Goal: Information Seeking & Learning: Understand process/instructions

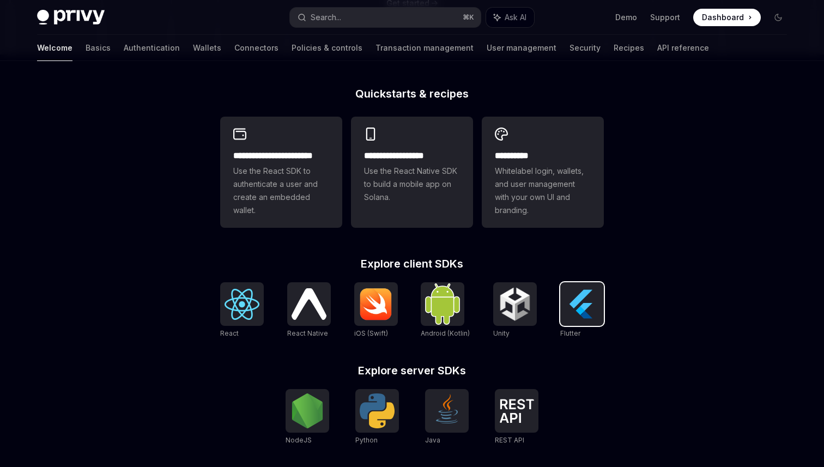
scroll to position [256, 0]
click at [582, 313] on img at bounding box center [582, 303] width 35 height 35
type textarea "*"
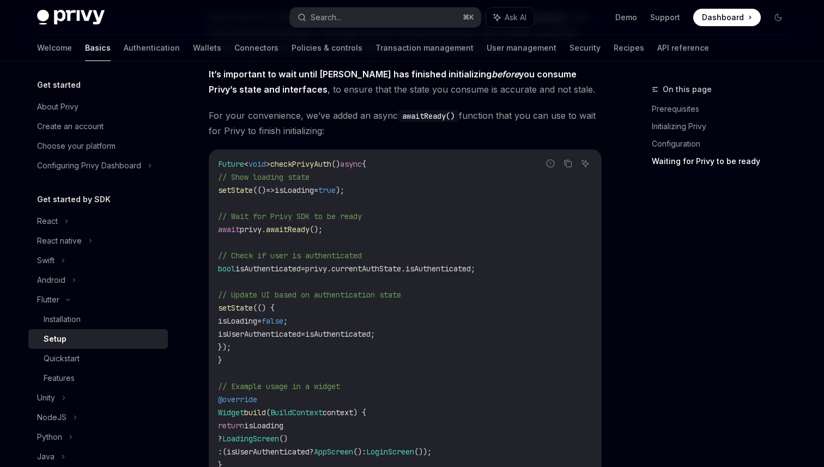
scroll to position [935, 0]
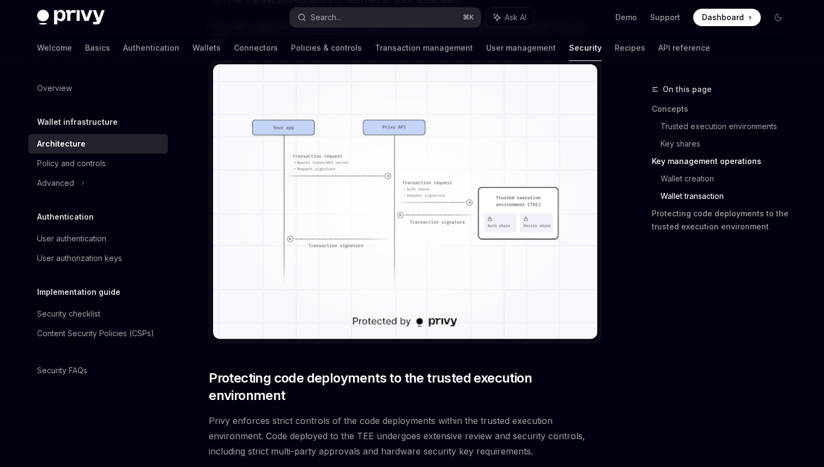
scroll to position [2041, 0]
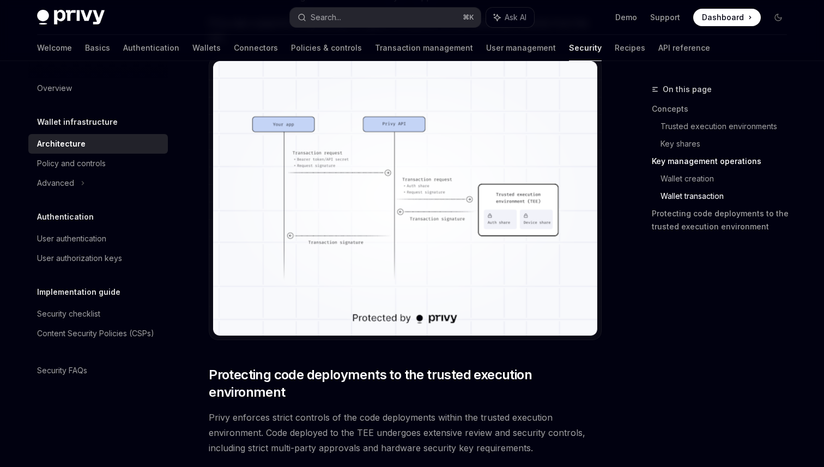
click at [394, 197] on img at bounding box center [405, 198] width 384 height 274
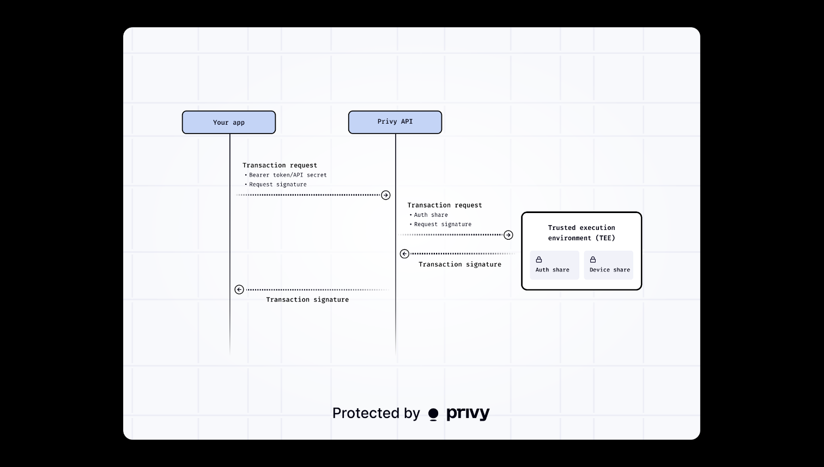
click at [754, 220] on div at bounding box center [412, 233] width 824 height 467
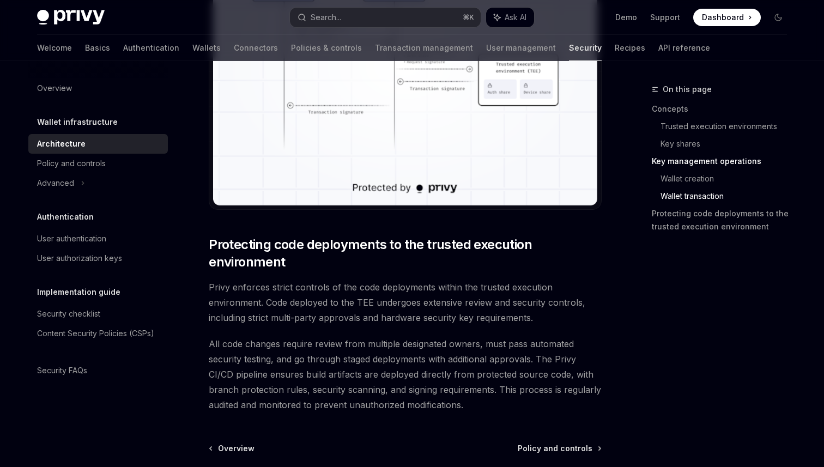
scroll to position [2279, 0]
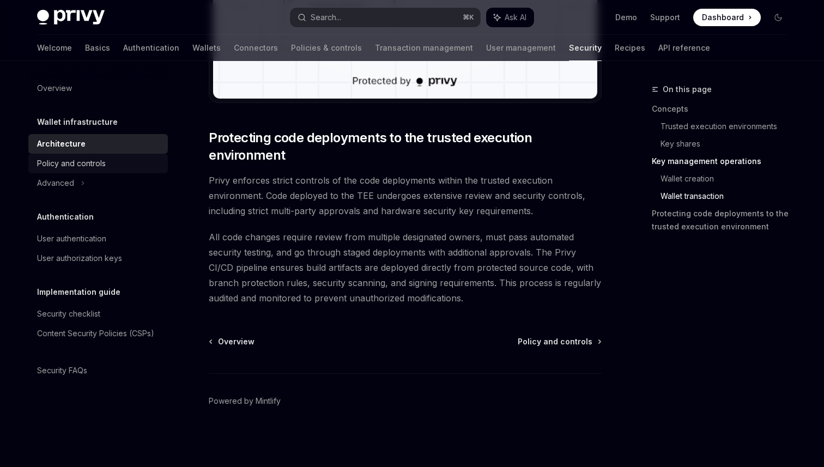
click at [86, 161] on div "Policy and controls" at bounding box center [71, 163] width 69 height 13
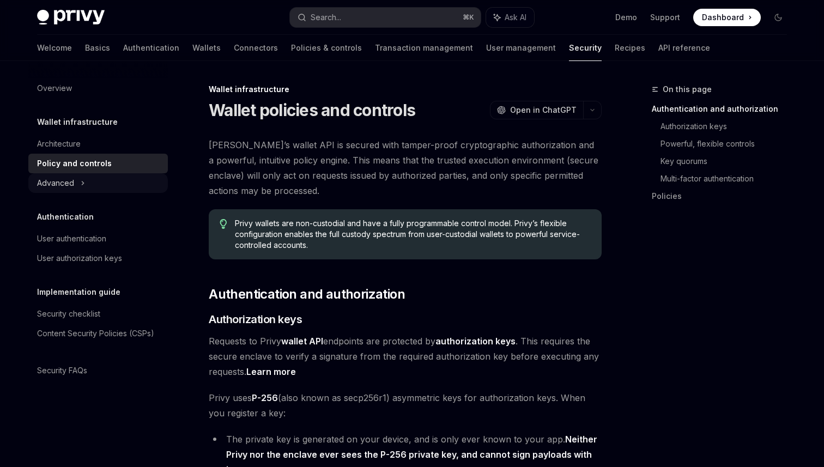
click at [73, 178] on div "Advanced" at bounding box center [55, 183] width 37 height 13
type textarea "*"
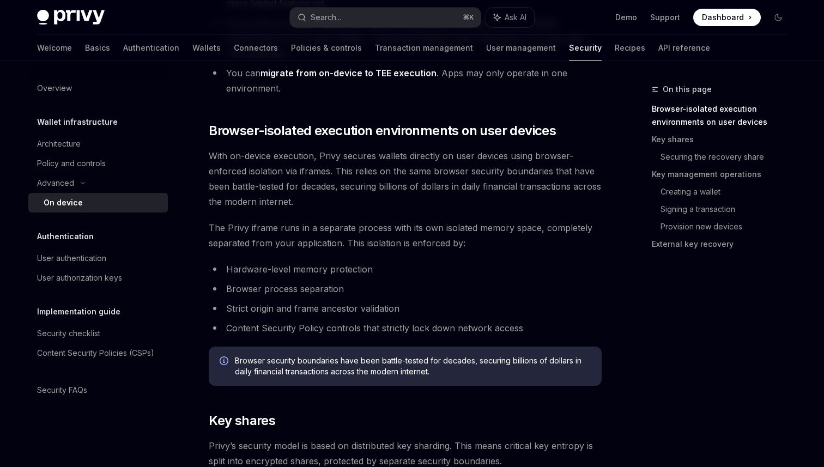
scroll to position [506, 0]
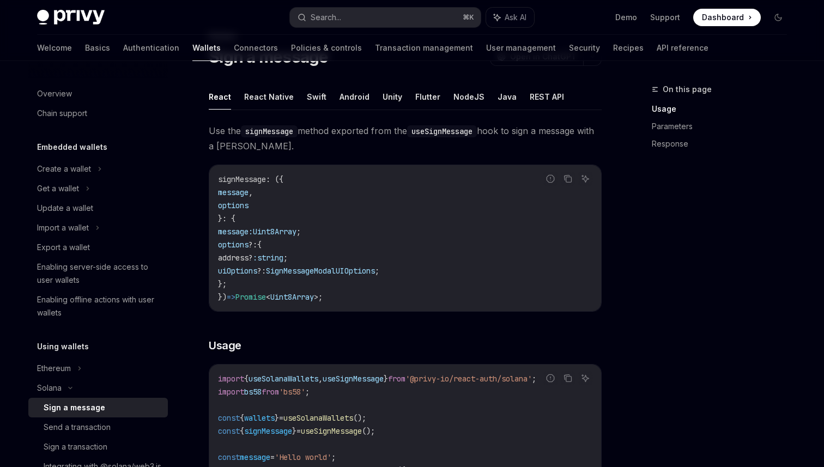
scroll to position [57, 0]
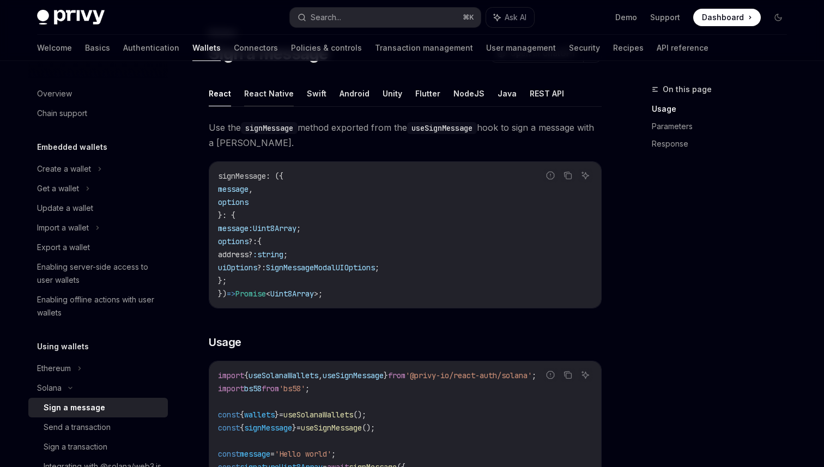
click at [276, 89] on button "React Native" at bounding box center [269, 94] width 50 height 26
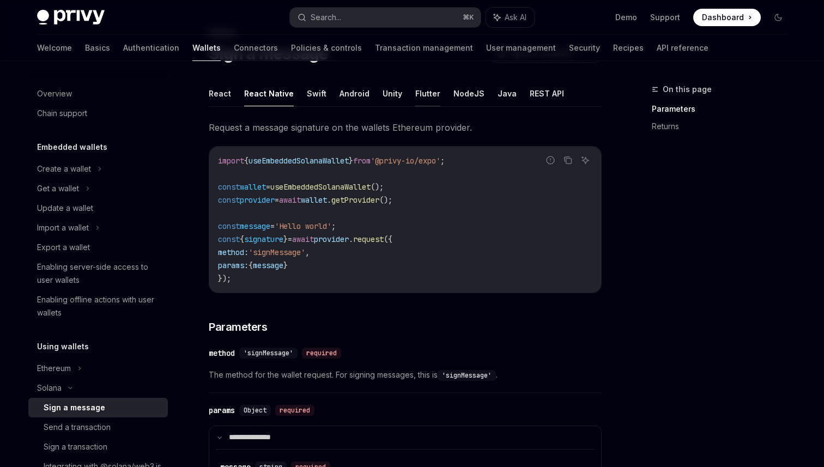
click at [431, 97] on button "Flutter" at bounding box center [427, 94] width 25 height 26
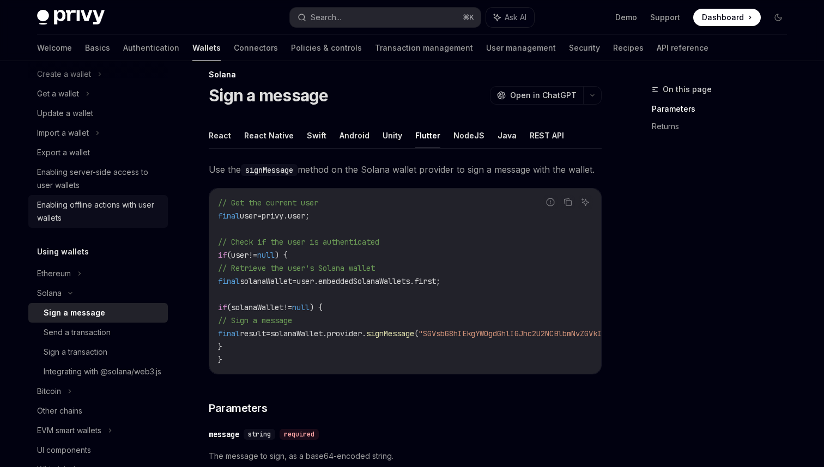
scroll to position [96, 0]
click at [83, 328] on div "Send a transaction" at bounding box center [77, 331] width 67 height 13
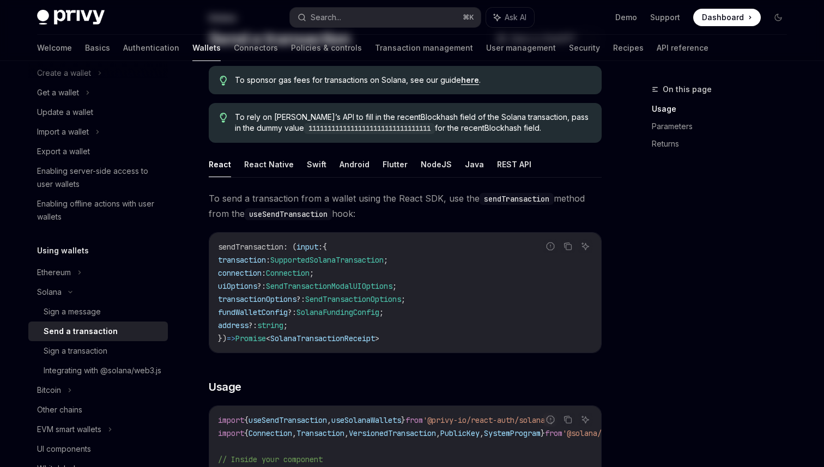
scroll to position [86, 0]
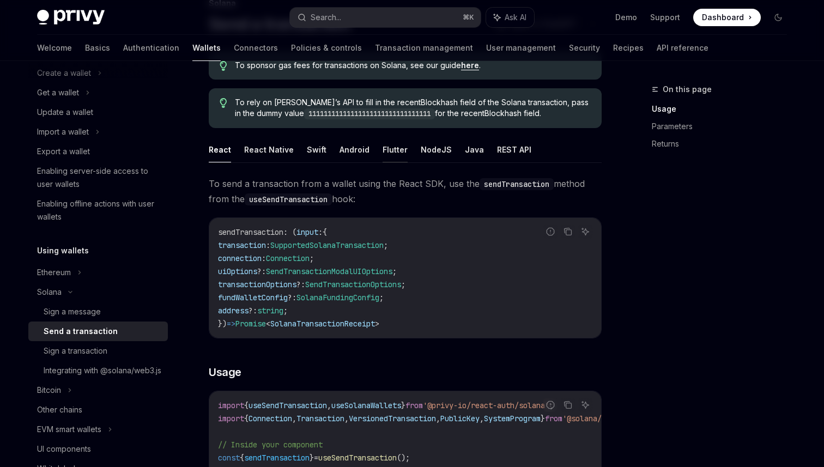
click at [389, 149] on button "Flutter" at bounding box center [395, 150] width 25 height 26
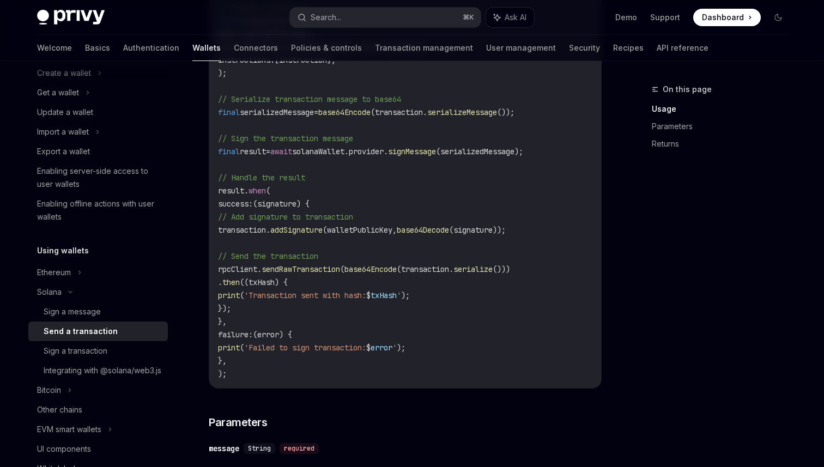
scroll to position [968, 0]
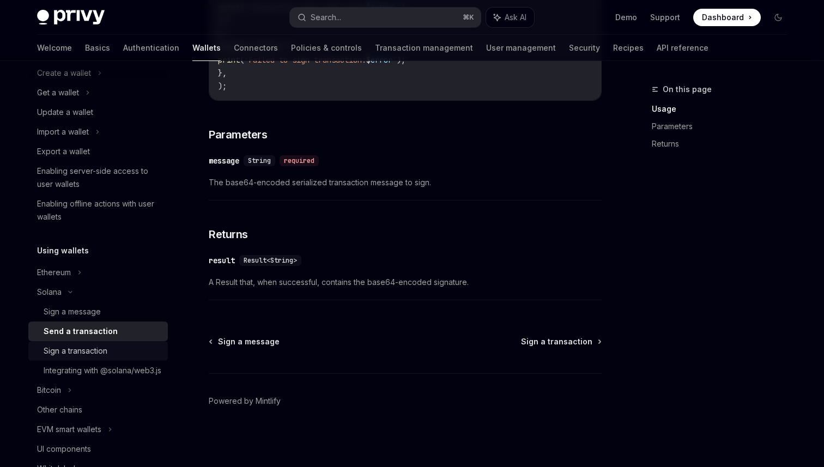
click at [77, 353] on div "Sign a transaction" at bounding box center [76, 351] width 64 height 13
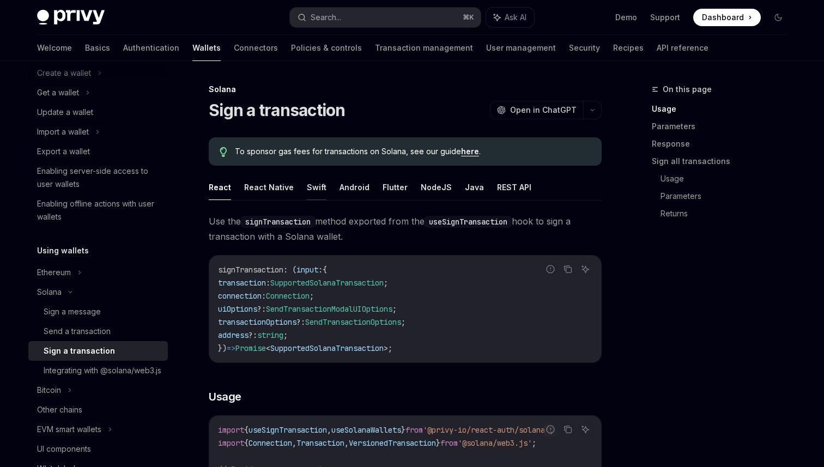
click at [312, 183] on button "Swift" at bounding box center [317, 187] width 20 height 26
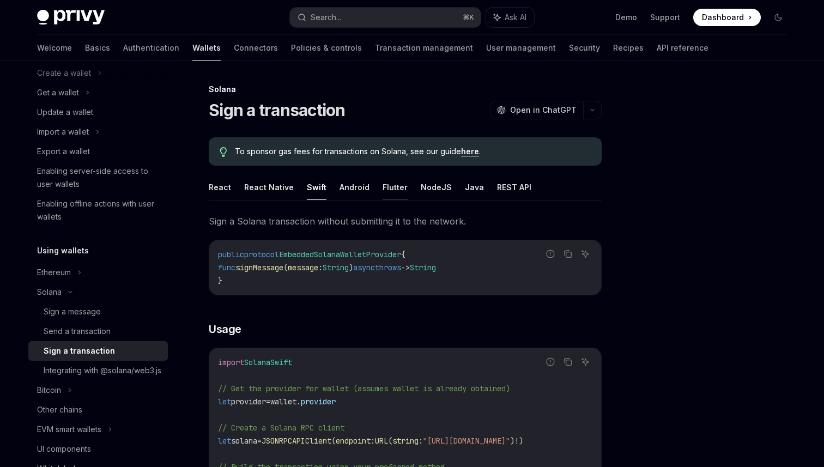
click at [383, 184] on button "Flutter" at bounding box center [395, 187] width 25 height 26
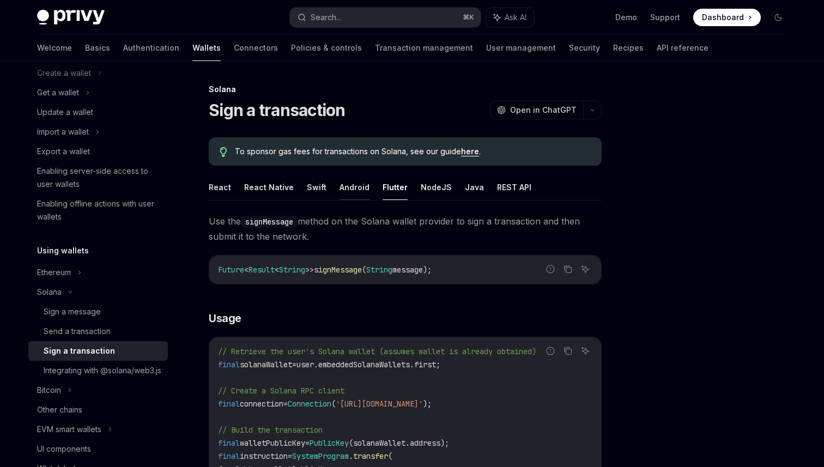
click at [348, 190] on button "Android" at bounding box center [355, 187] width 30 height 26
click at [286, 190] on button "React Native" at bounding box center [269, 187] width 50 height 26
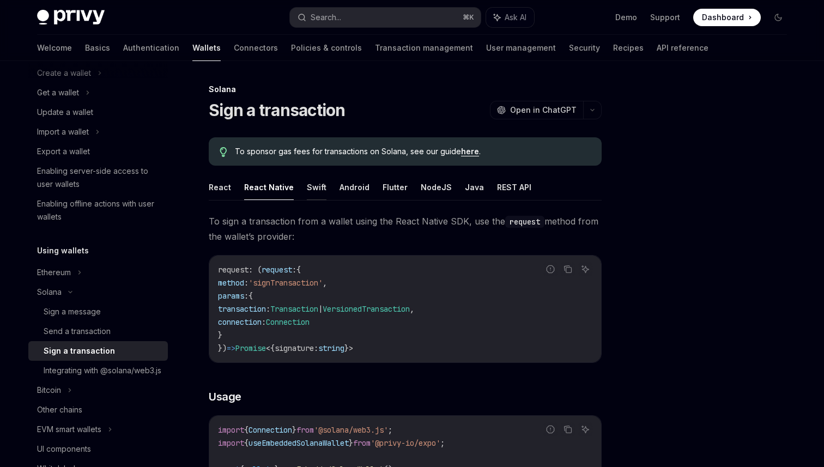
click at [311, 190] on button "Swift" at bounding box center [317, 187] width 20 height 26
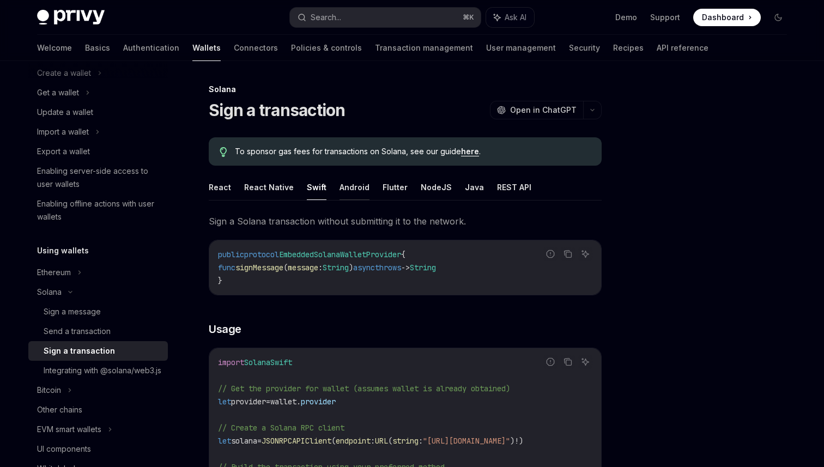
click at [357, 190] on button "Android" at bounding box center [355, 187] width 30 height 26
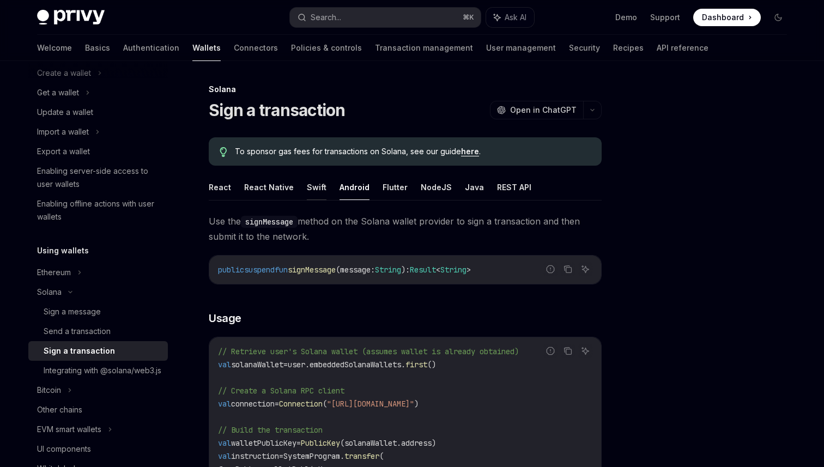
click at [316, 191] on button "Swift" at bounding box center [317, 187] width 20 height 26
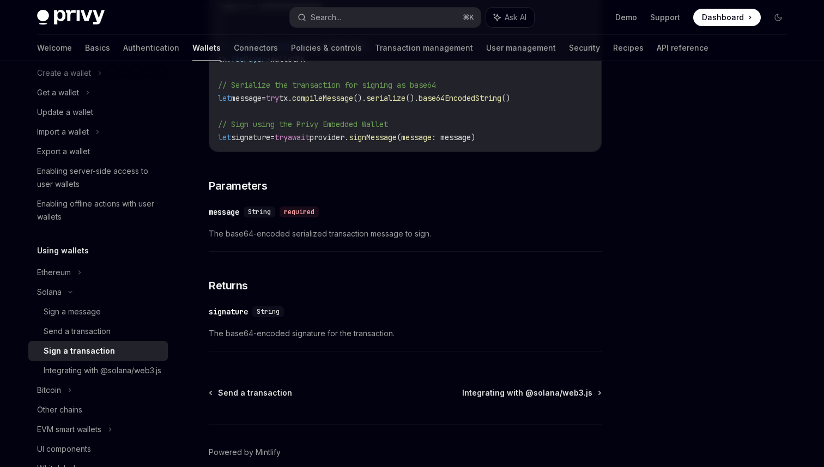
scroll to position [622, 0]
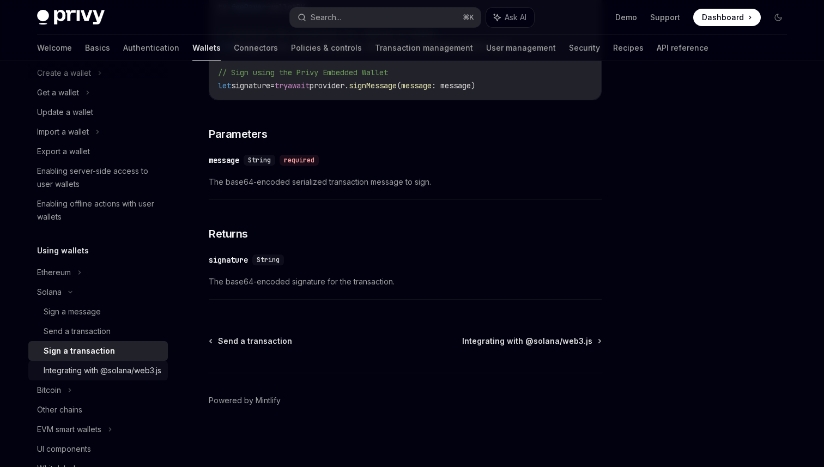
click at [61, 377] on div "Integrating with @solana/web3.js" at bounding box center [103, 370] width 118 height 13
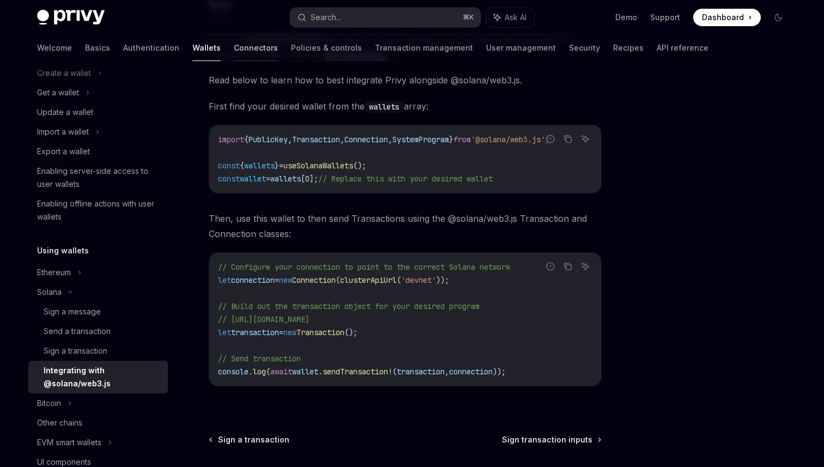
click at [234, 51] on link "Connectors" at bounding box center [256, 48] width 44 height 26
type textarea "*"
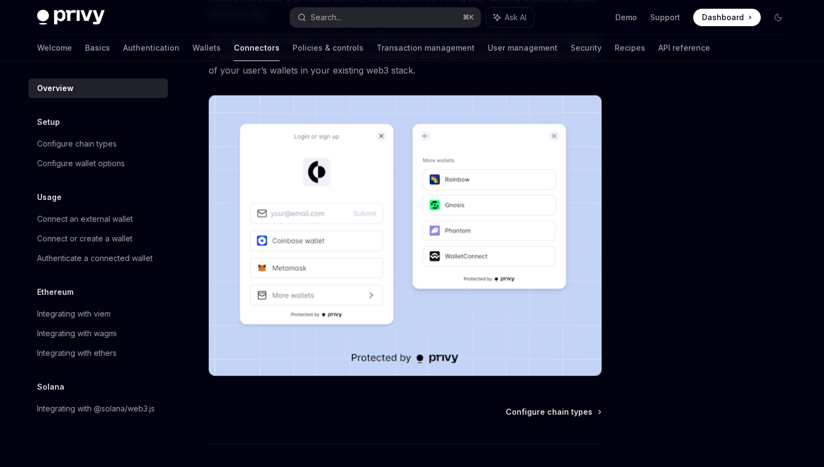
scroll to position [232, 0]
